Goal: Navigation & Orientation: Find specific page/section

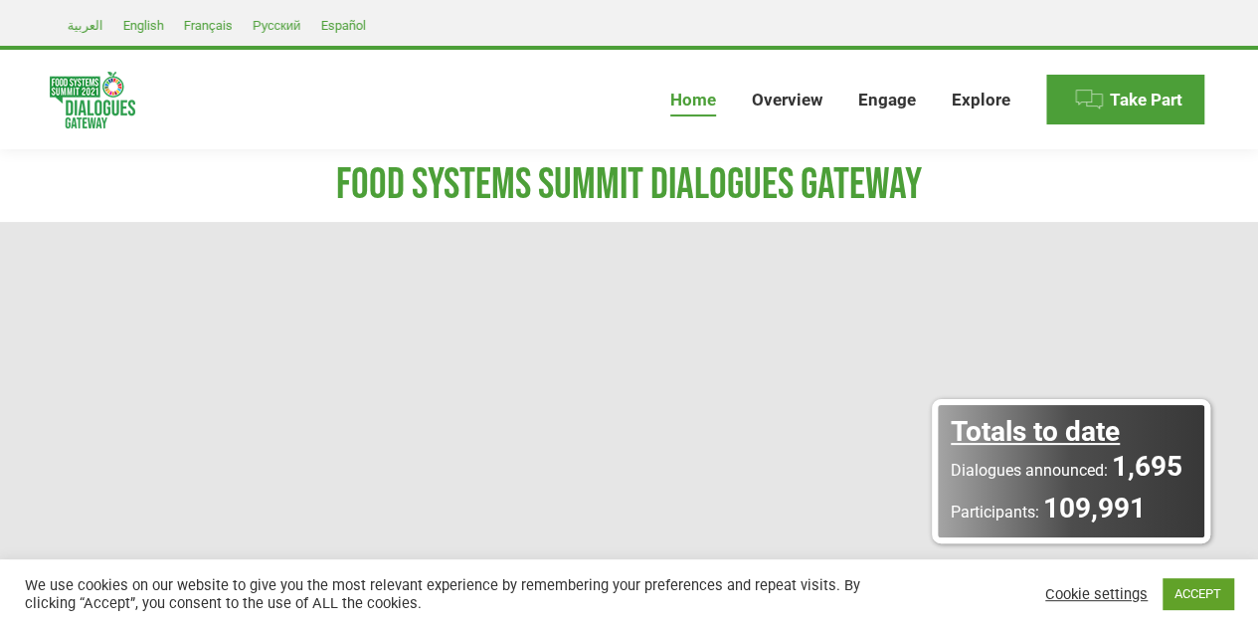
click at [1087, 478] on span "Dialogues announced:" at bounding box center [1029, 470] width 157 height 19
click at [63, 93] on img at bounding box center [93, 100] width 86 height 57
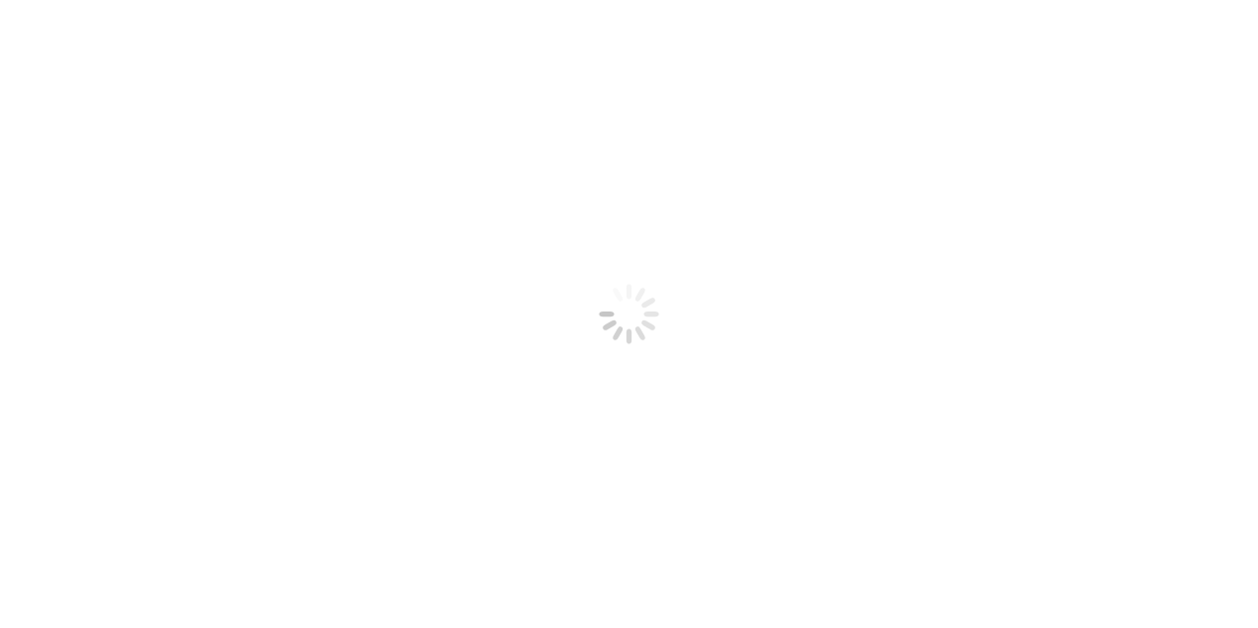
select select
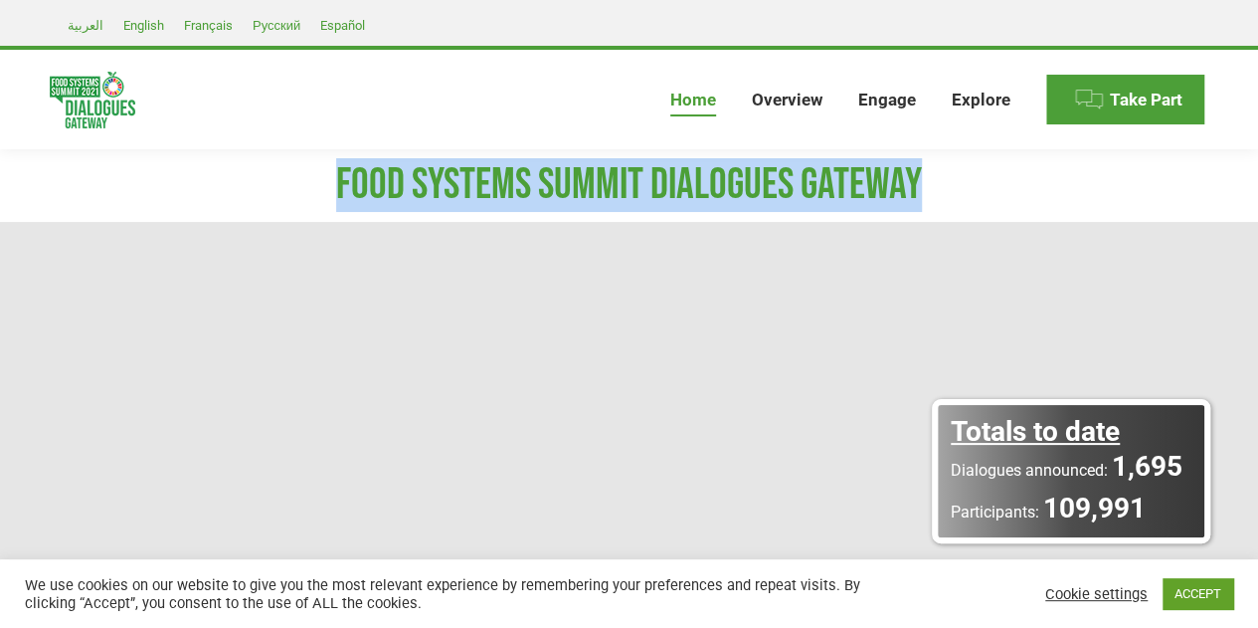
drag, startPoint x: 331, startPoint y: 174, endPoint x: 937, endPoint y: 194, distance: 606.1
click at [937, 194] on h1 "FOOD SYSTEMS SUMMIT DIALOGUES GATEWAY" at bounding box center [629, 185] width 1159 height 54
copy h1 "FOOD SYSTEMS SUMMIT DIALOGUES GATEWAY"
